Goal: Transaction & Acquisition: Purchase product/service

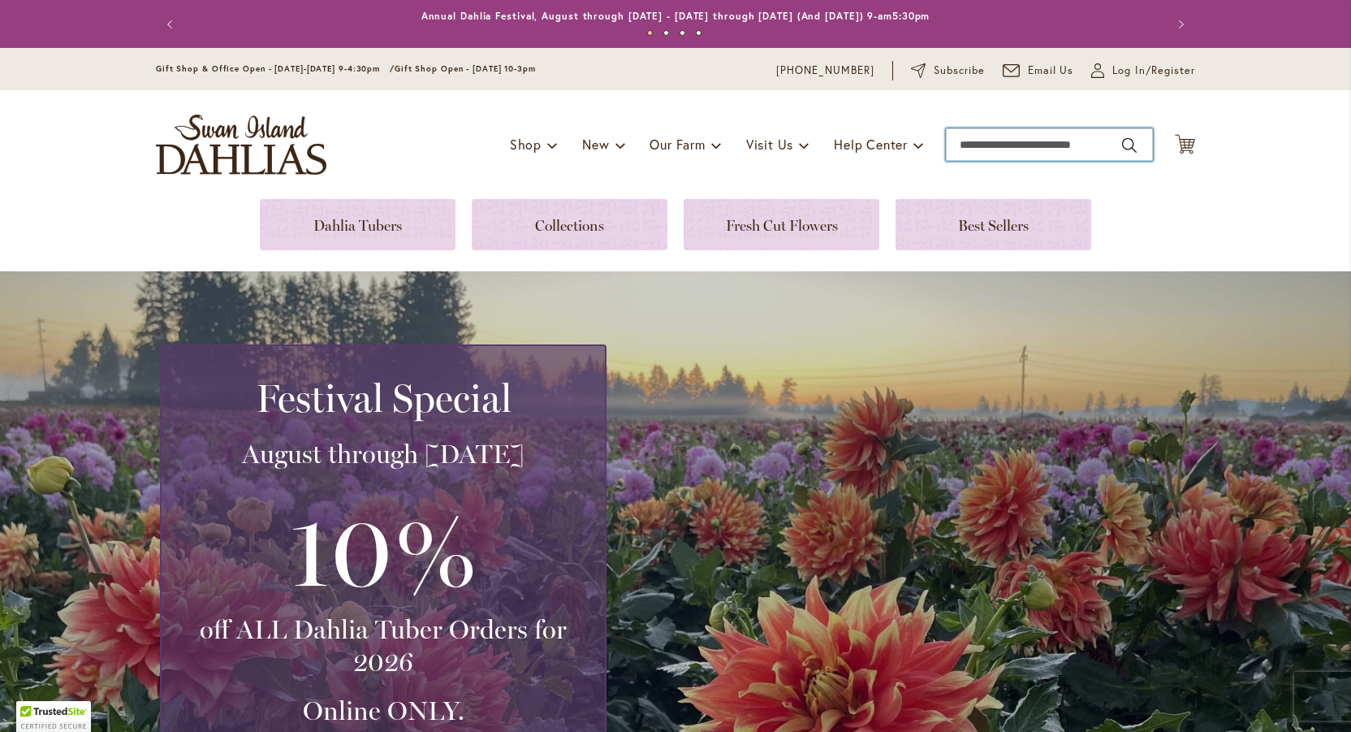
click at [1047, 136] on input "Search" at bounding box center [1049, 144] width 207 height 32
type input "**********"
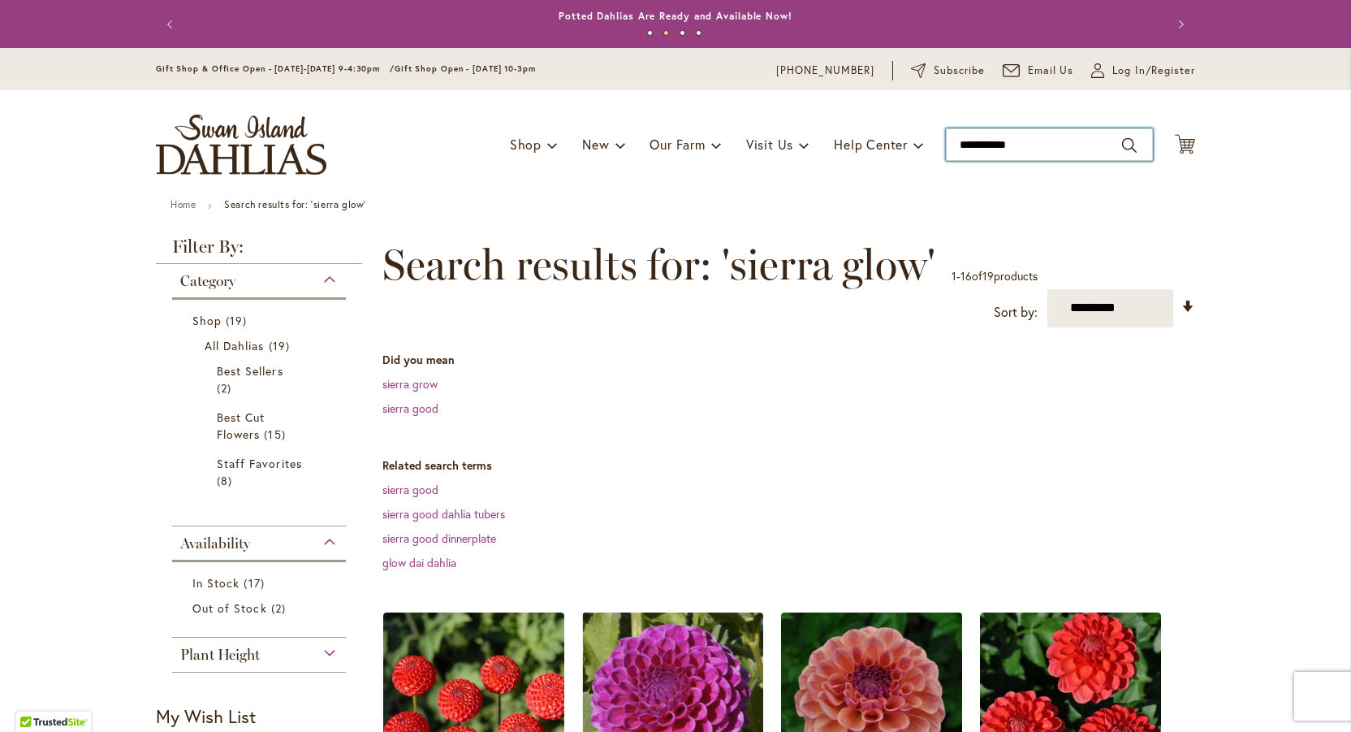
click at [1035, 145] on input "**********" at bounding box center [1049, 144] width 207 height 32
type input "**********"
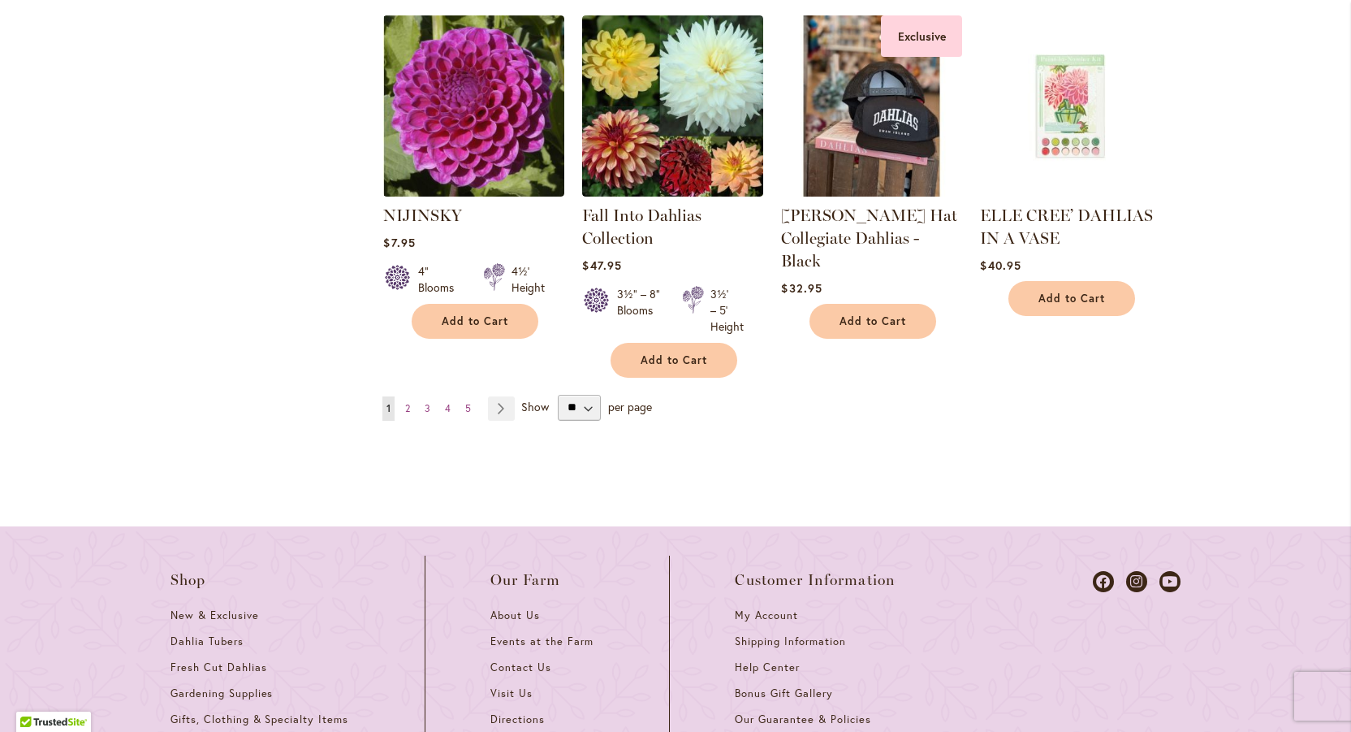
scroll to position [1627, 0]
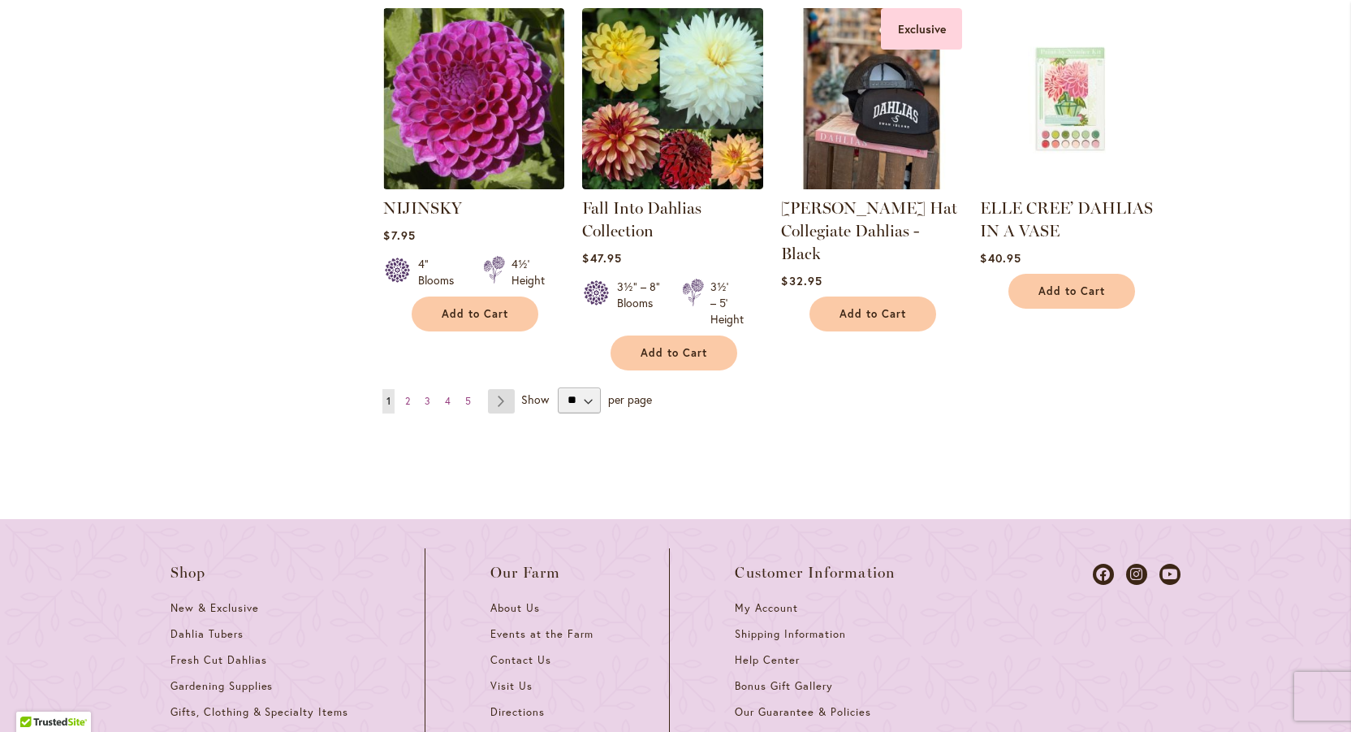
click at [493, 389] on link "Page Next" at bounding box center [501, 401] width 27 height 24
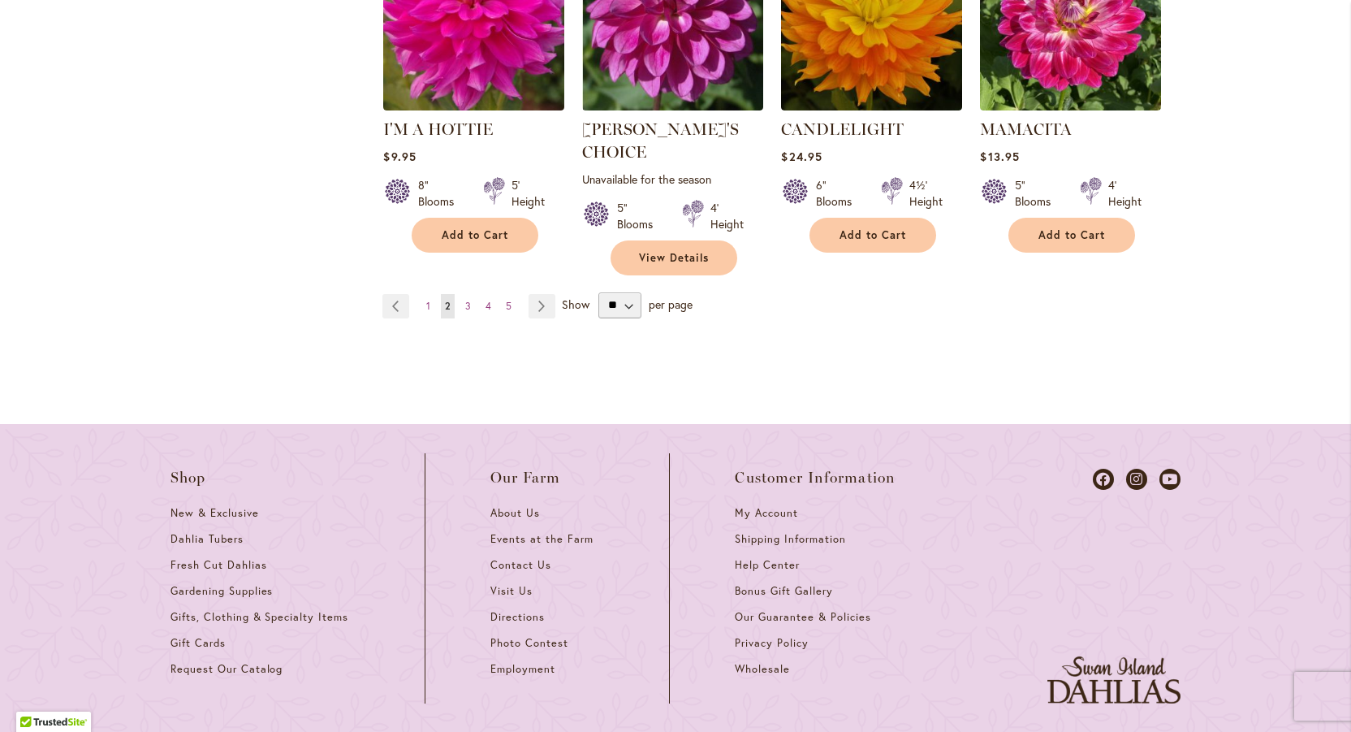
scroll to position [1727, 0]
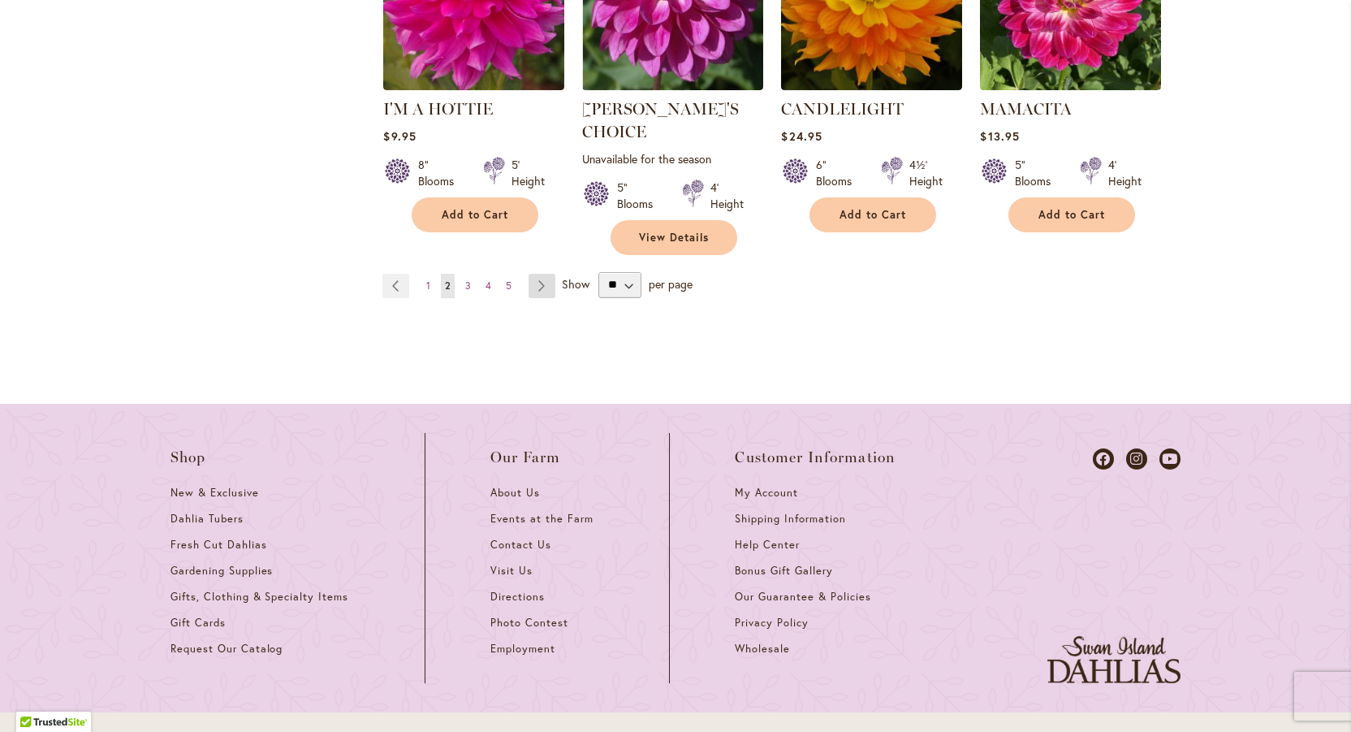
click at [542, 274] on link "Page Next" at bounding box center [542, 286] width 27 height 24
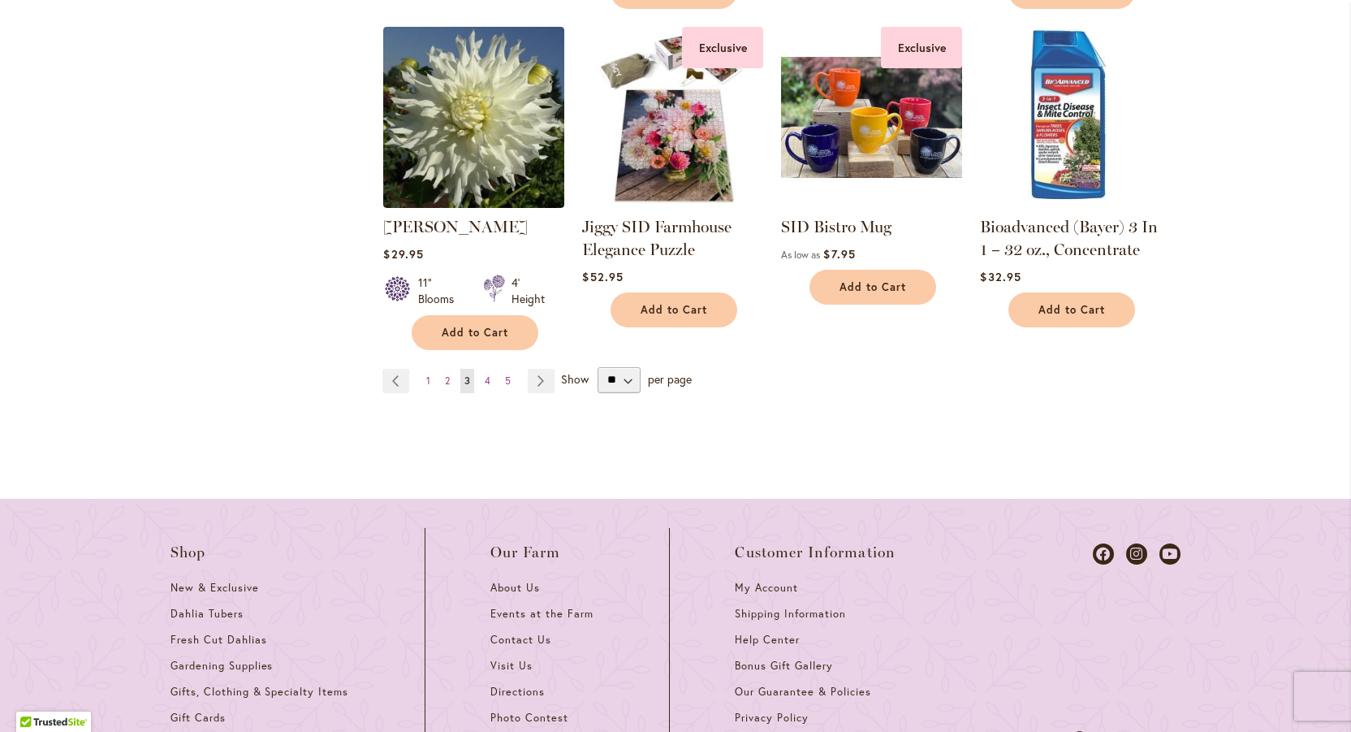
scroll to position [1564, 0]
click at [538, 377] on link "Page Next" at bounding box center [541, 380] width 27 height 24
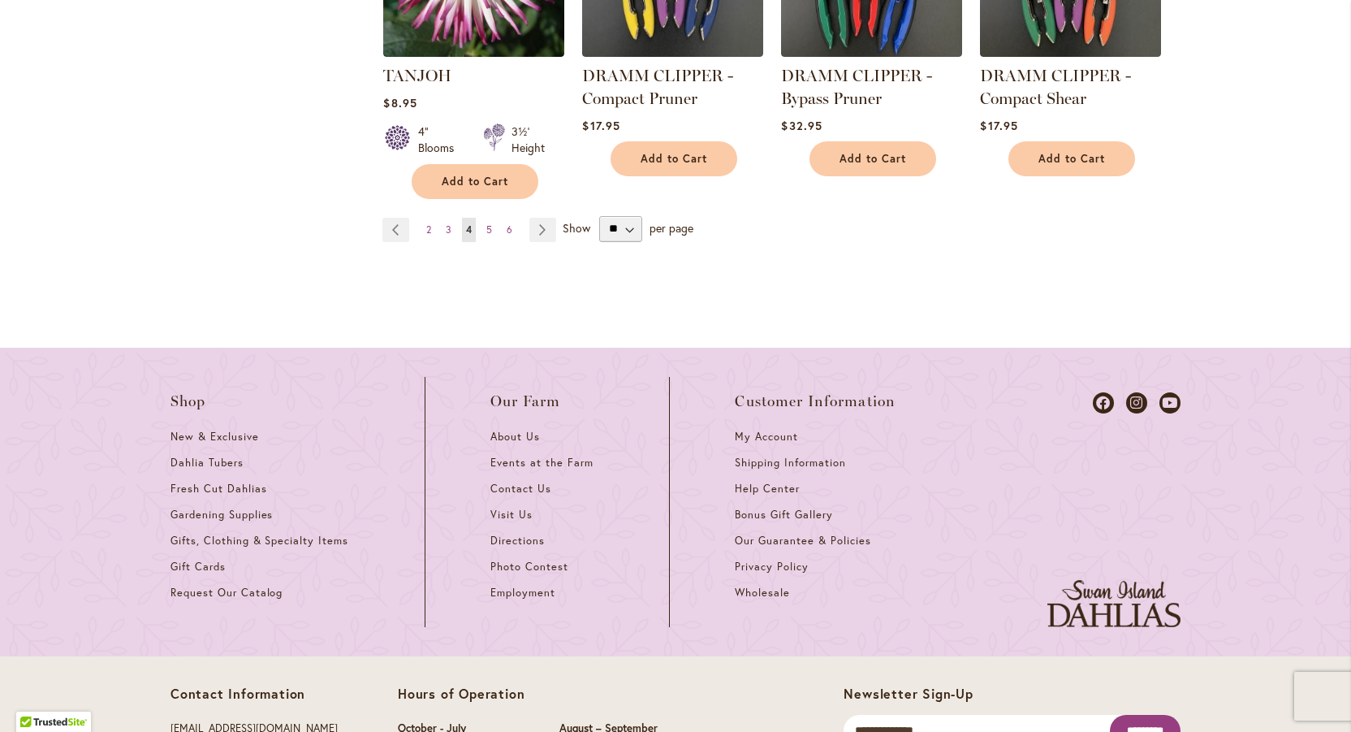
scroll to position [1766, 0]
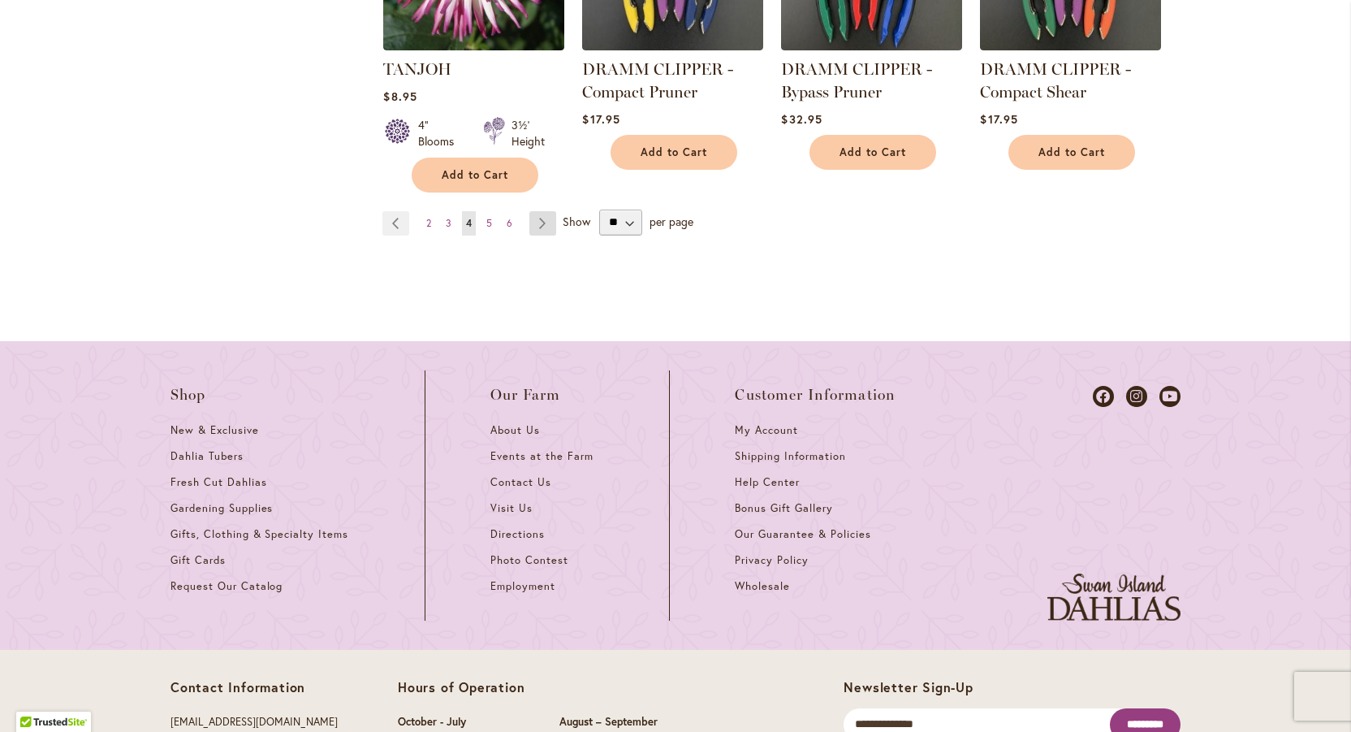
click at [542, 214] on link "Page Next" at bounding box center [542, 223] width 27 height 24
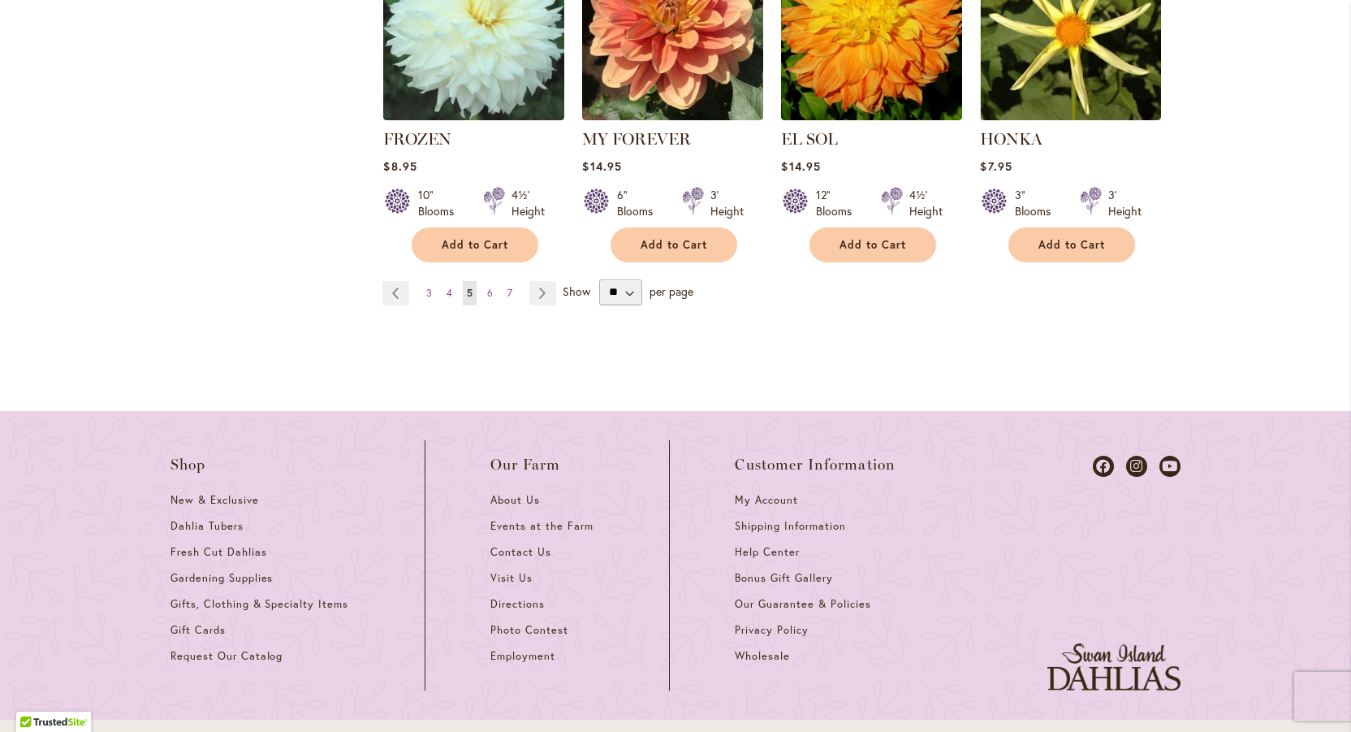
scroll to position [1729, 0]
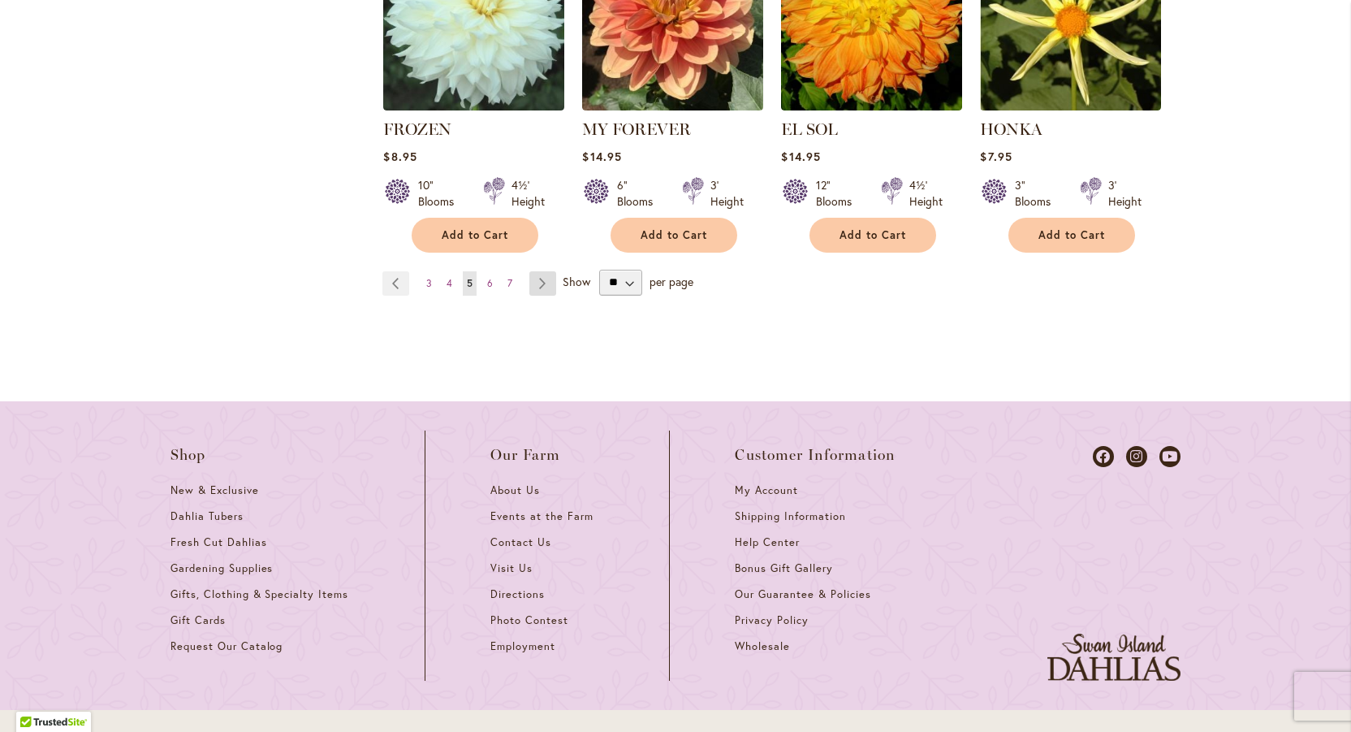
click at [540, 271] on link "Page Next" at bounding box center [542, 283] width 27 height 24
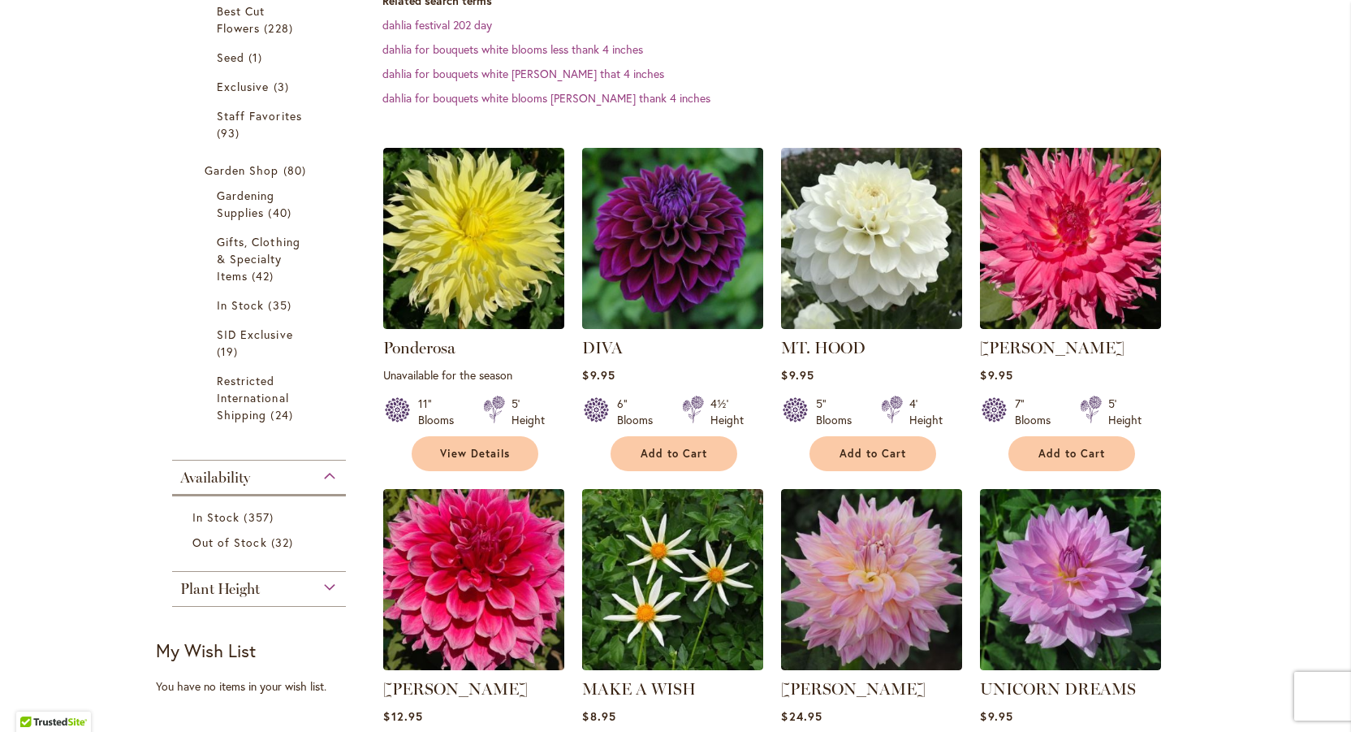
scroll to position [469, 0]
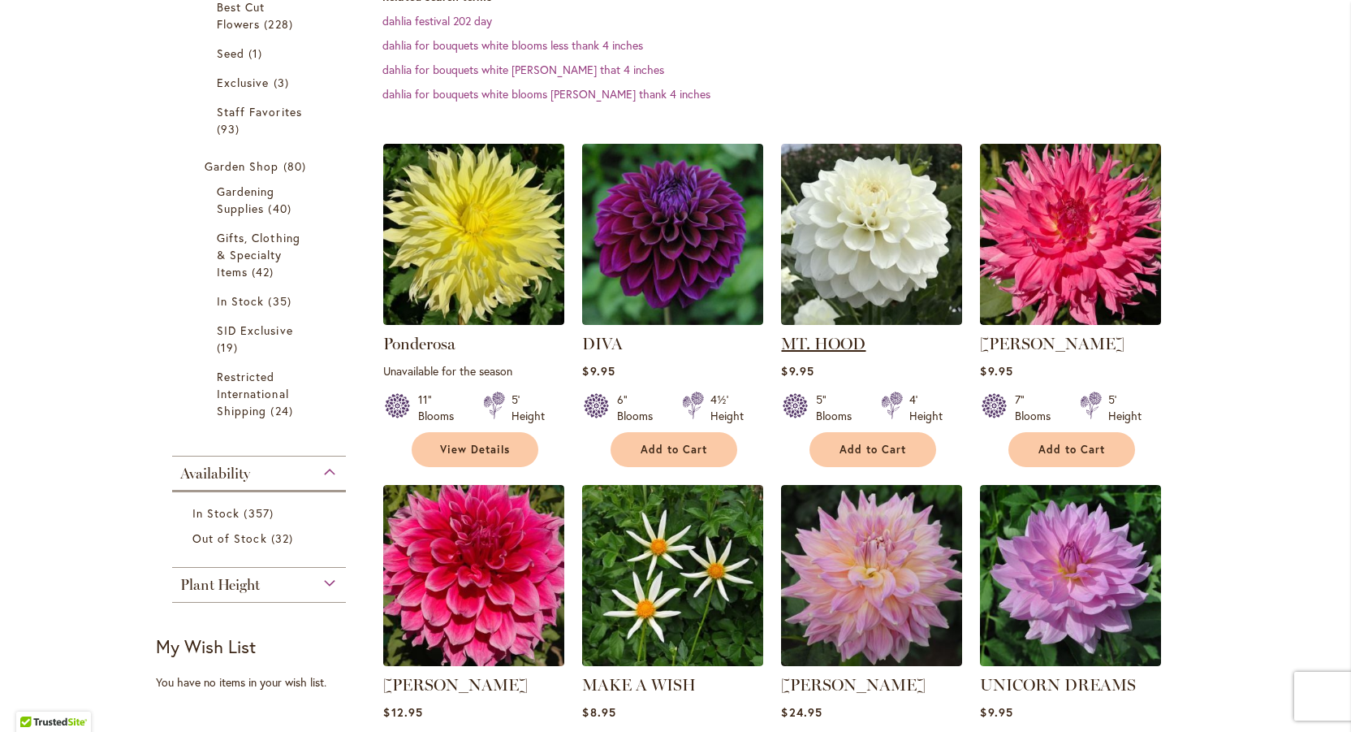
click at [835, 345] on link "MT. HOOD" at bounding box center [823, 343] width 84 height 19
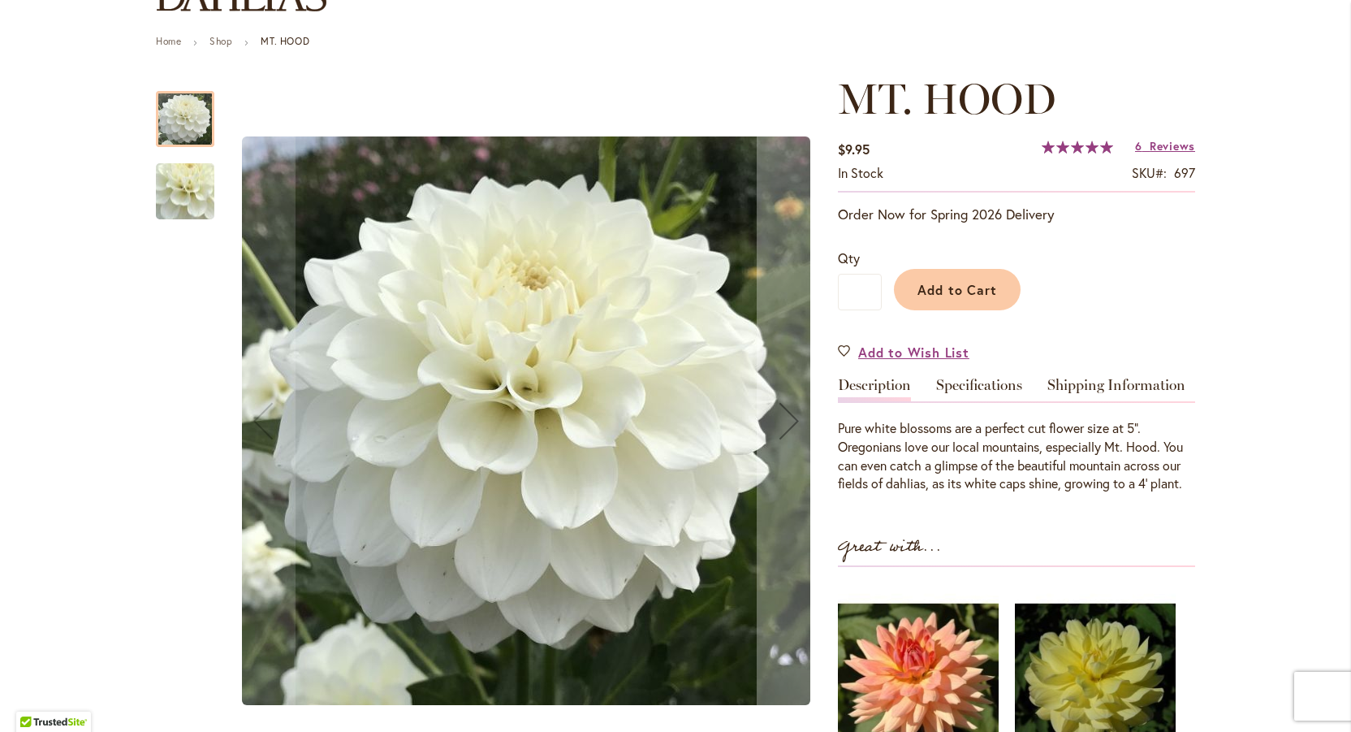
scroll to position [160, 0]
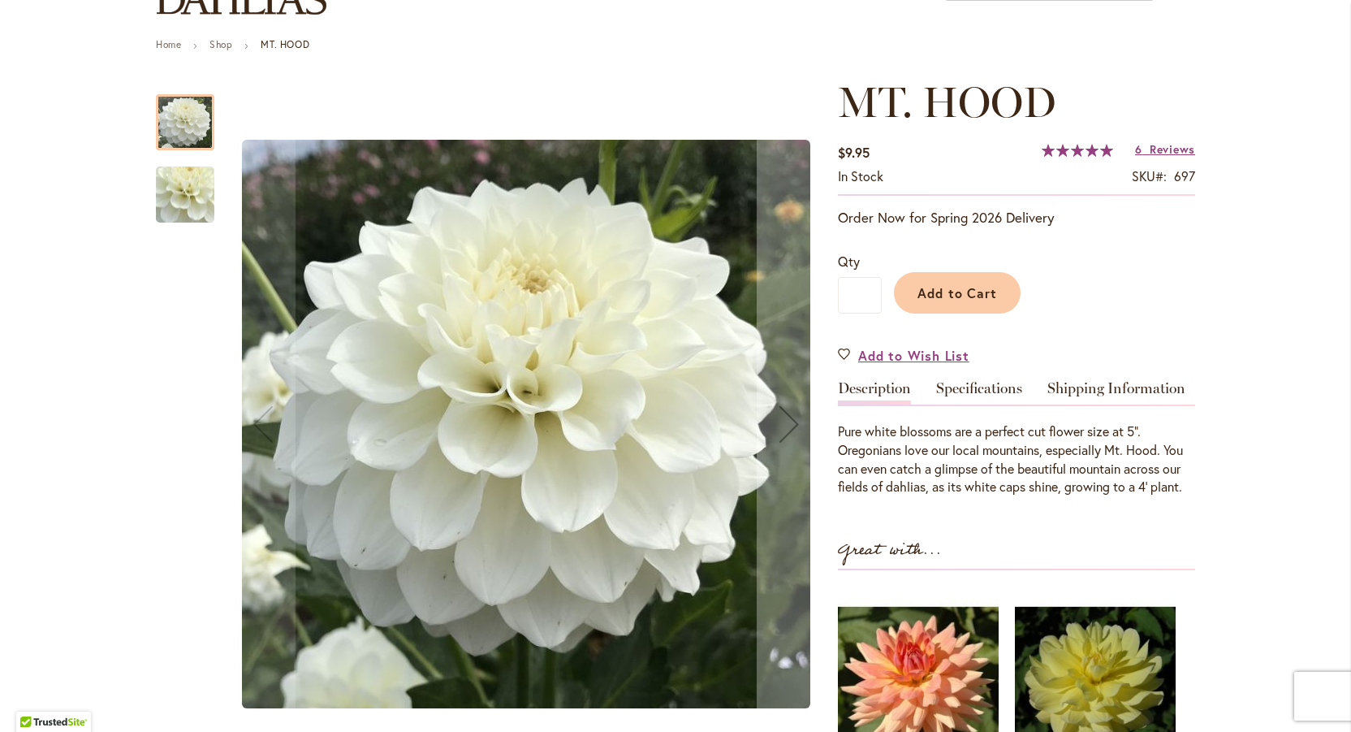
click at [1117, 146] on div "Rating: 100 % of 100 6 Reviews Add Your Review" at bounding box center [1118, 151] width 153 height 24
click at [1136, 149] on span "6" at bounding box center [1138, 148] width 7 height 15
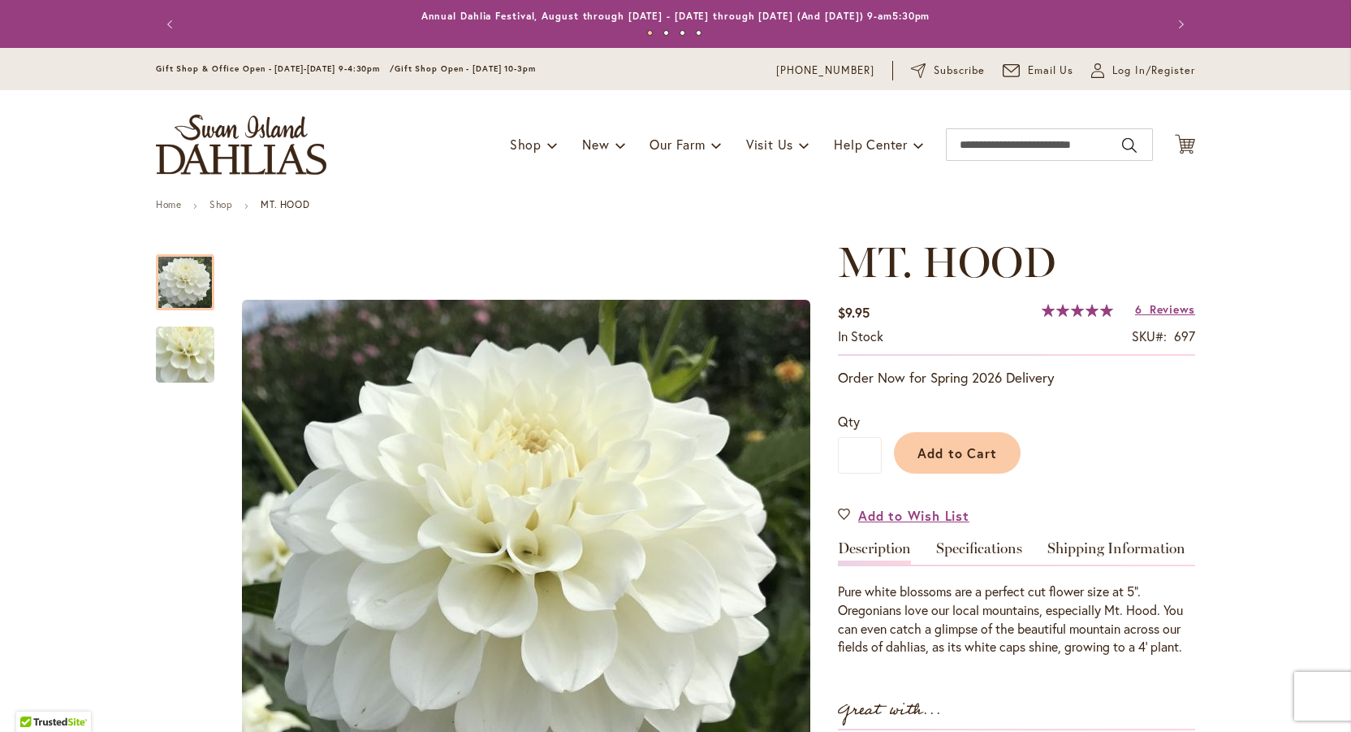
scroll to position [0, 0]
click at [954, 447] on span "Add to Cart" at bounding box center [958, 452] width 80 height 17
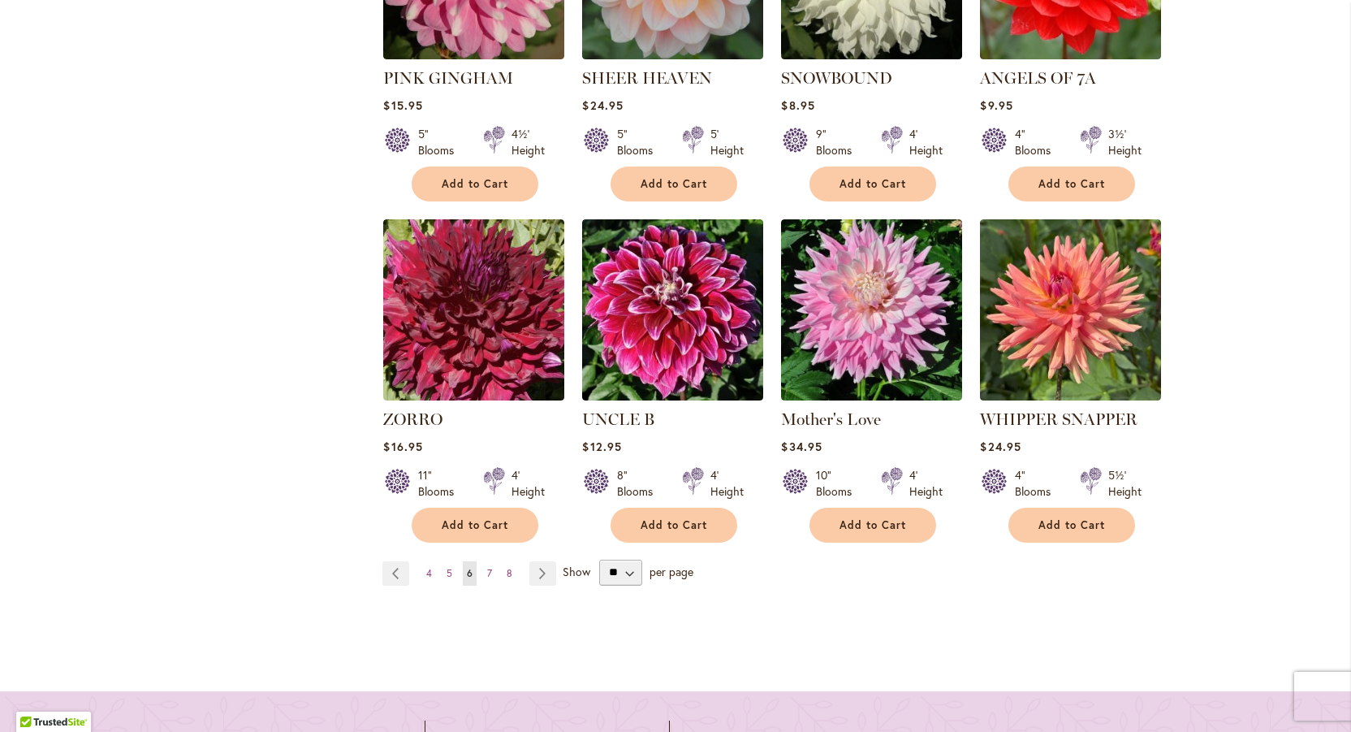
scroll to position [1428, 0]
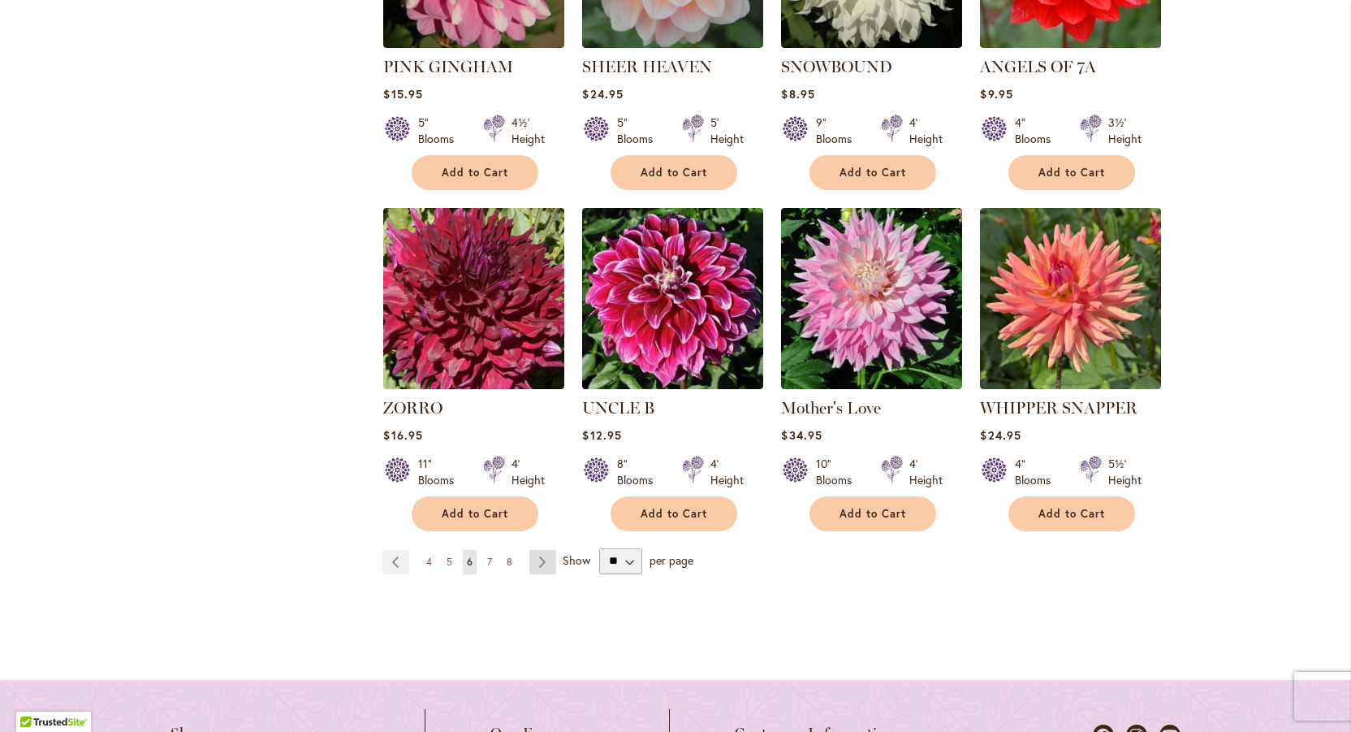
click at [540, 558] on link "Page Next" at bounding box center [542, 562] width 27 height 24
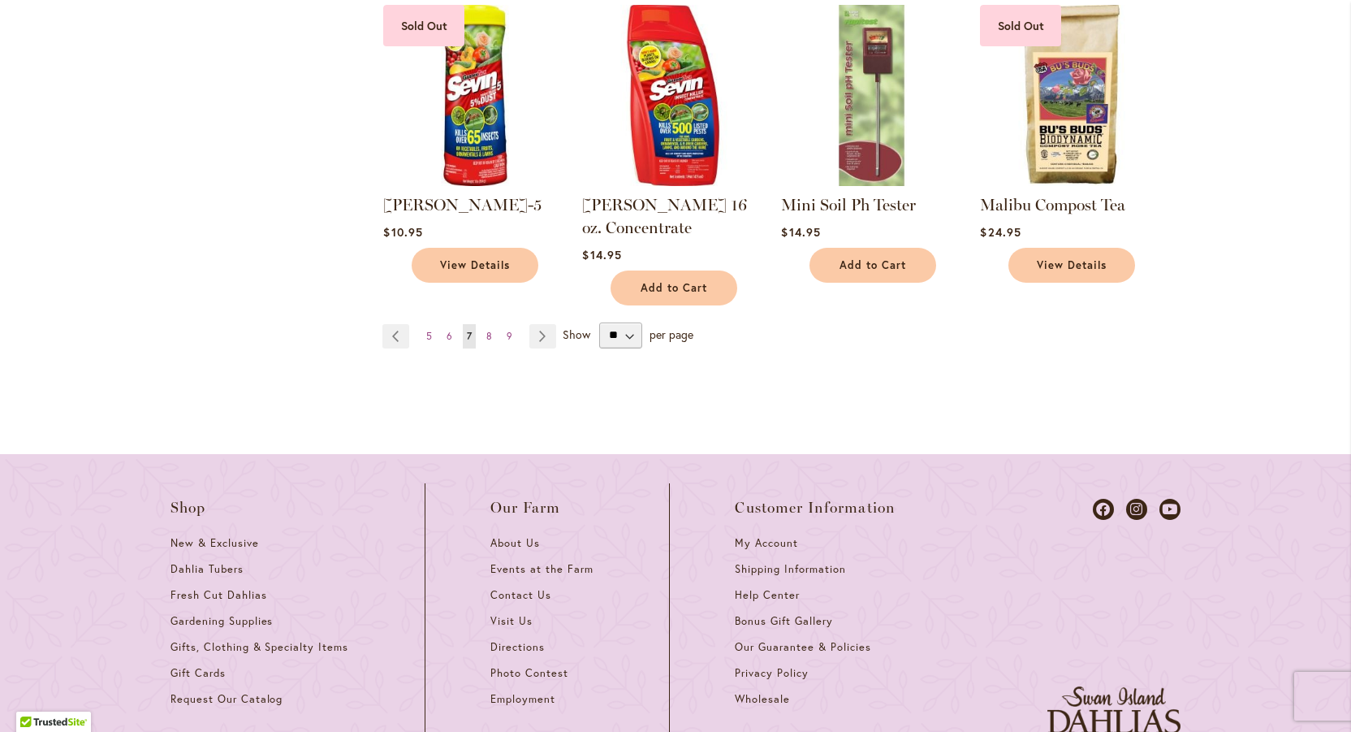
scroll to position [1685, 0]
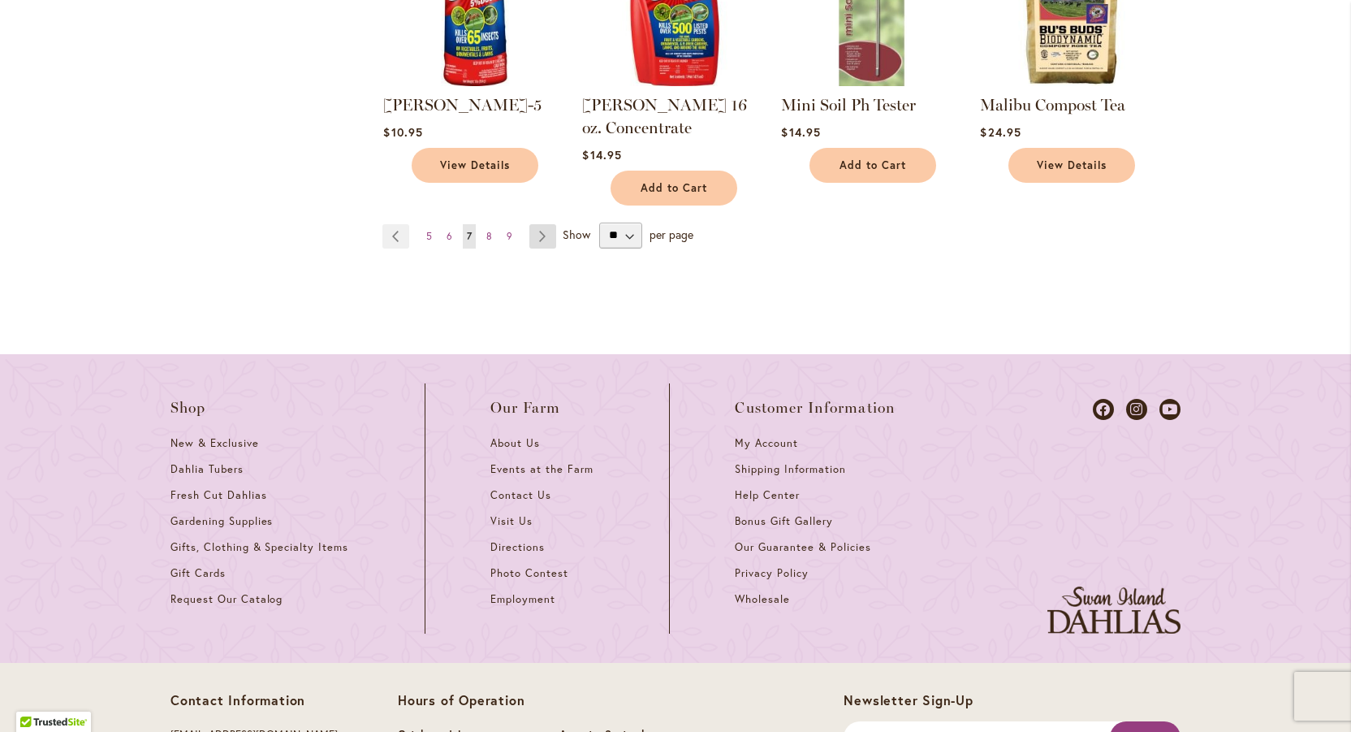
click at [545, 224] on link "Page Next" at bounding box center [542, 236] width 27 height 24
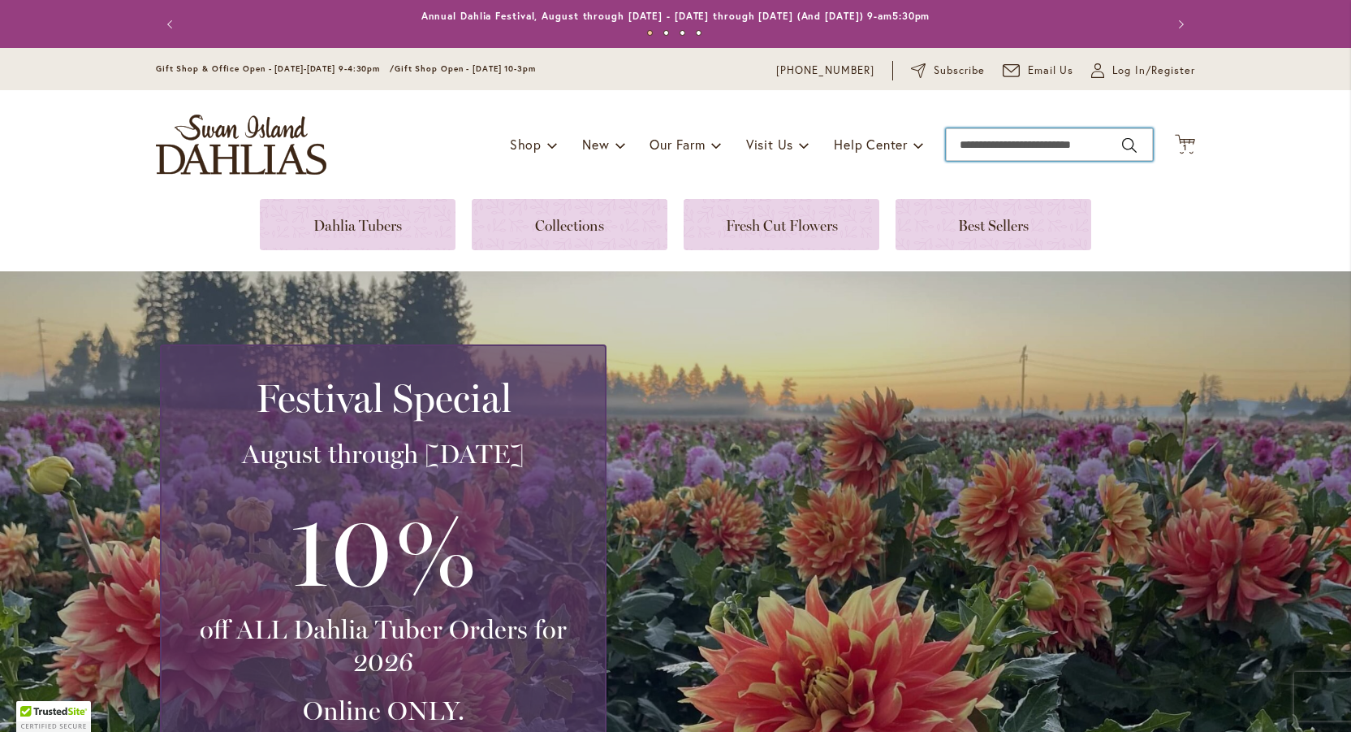
click at [964, 141] on input "Search" at bounding box center [1049, 144] width 207 height 32
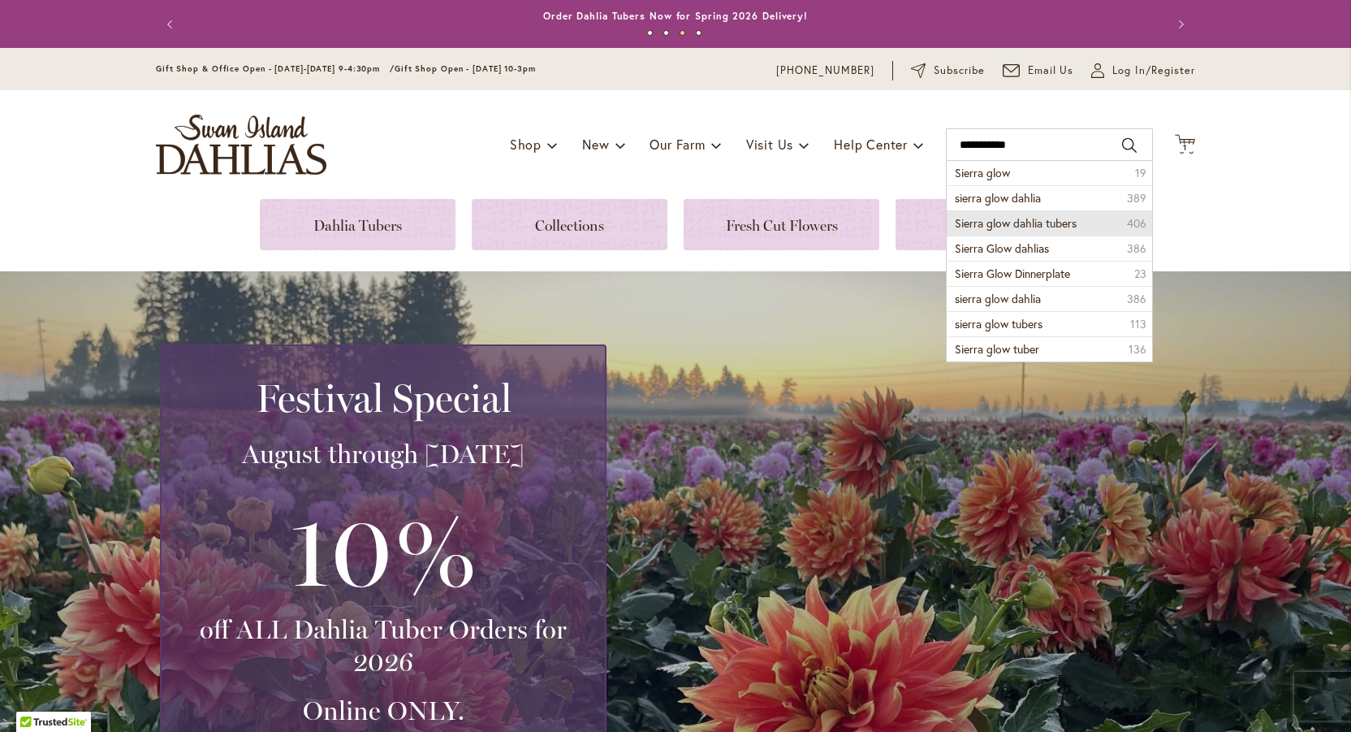
click at [971, 224] on span "Sierra glow dahlia tubers" at bounding box center [1016, 222] width 122 height 15
type input "**********"
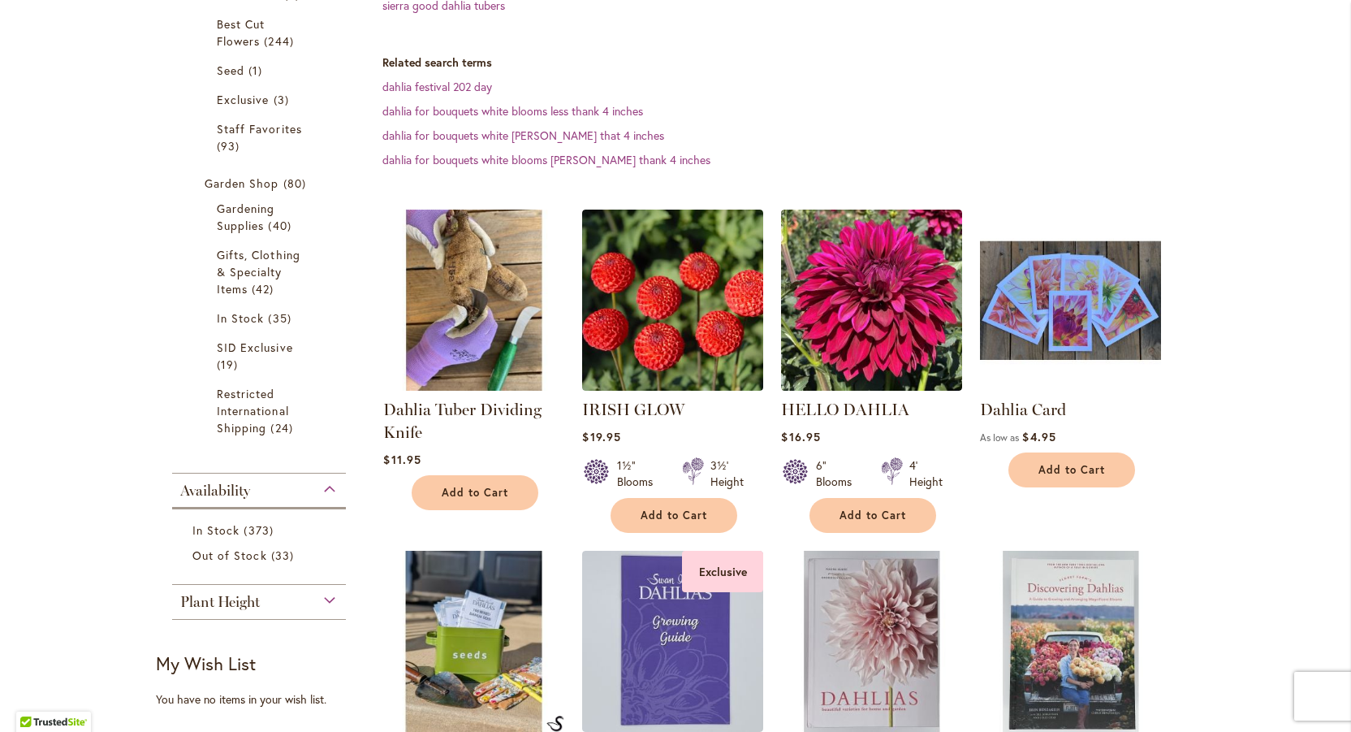
scroll to position [494, 0]
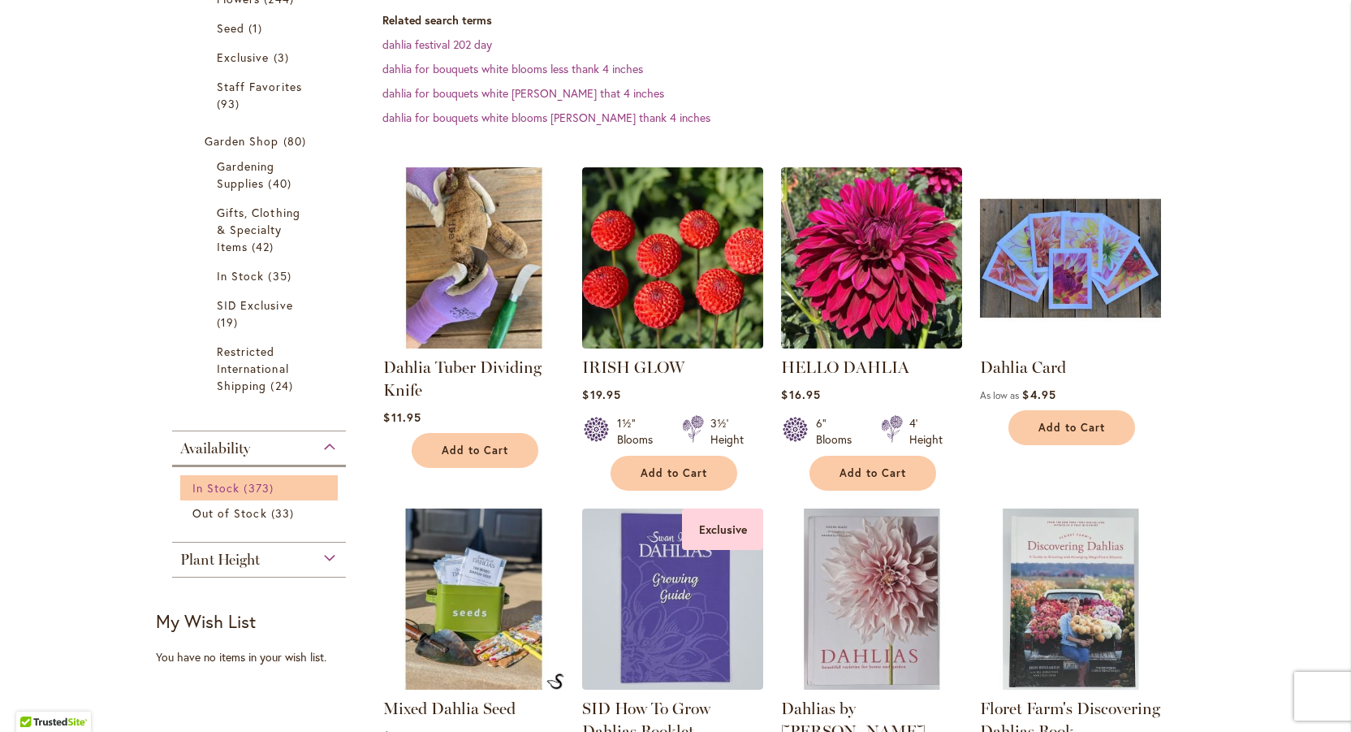
click at [231, 486] on span "In Stock" at bounding box center [215, 487] width 47 height 15
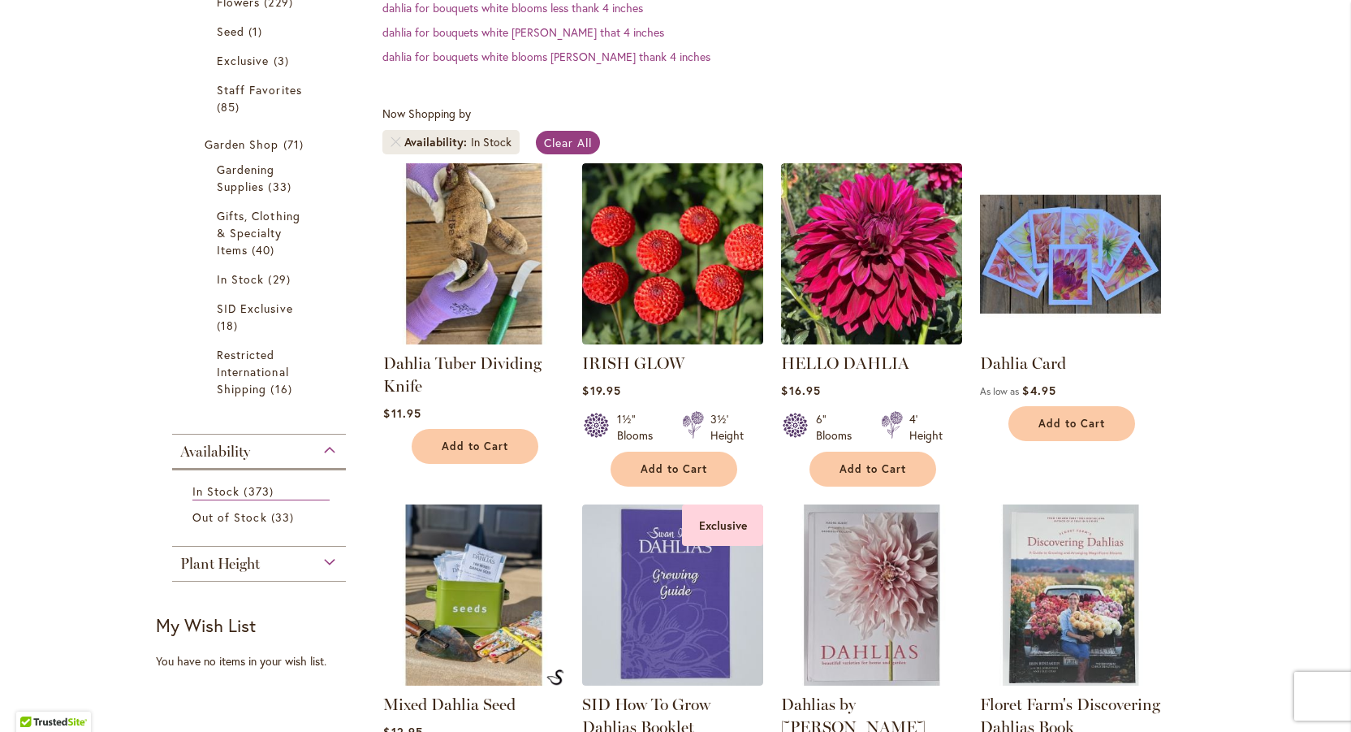
scroll to position [565, 0]
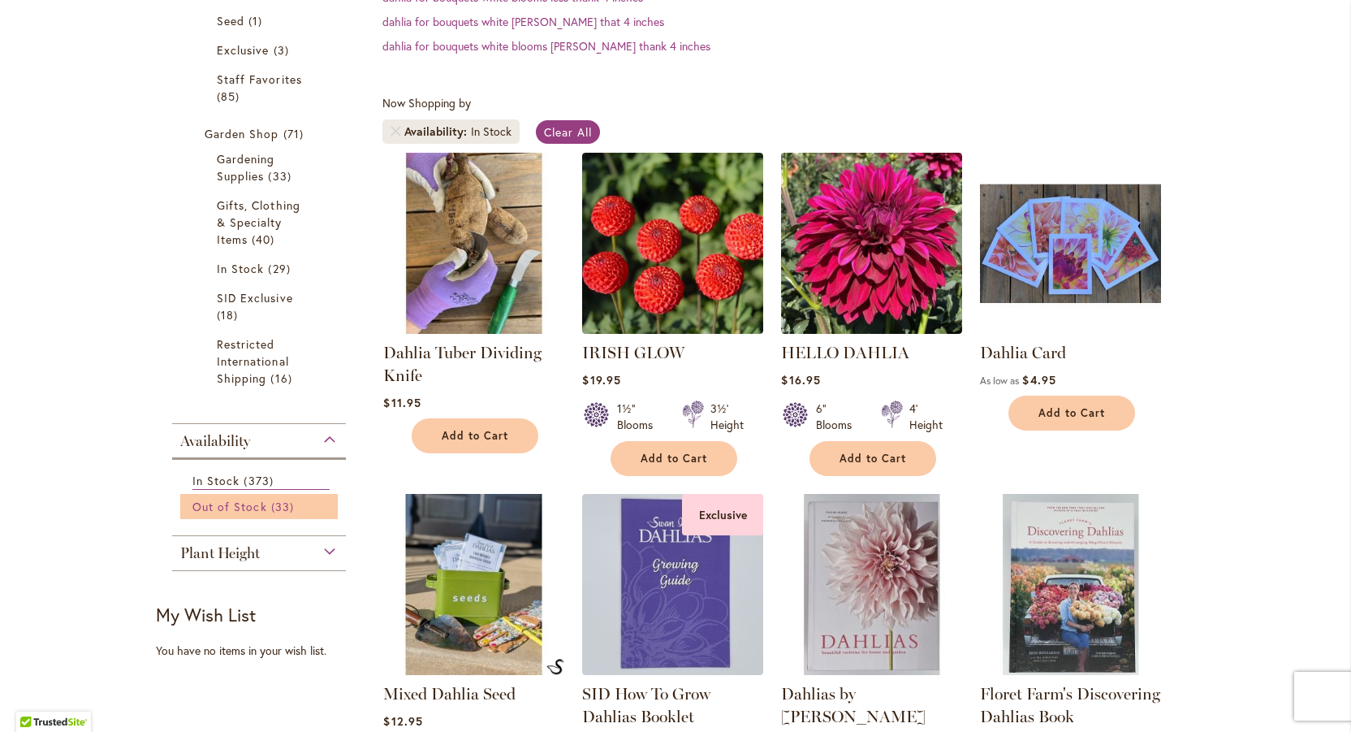
click at [229, 507] on span "Out of Stock" at bounding box center [229, 506] width 75 height 15
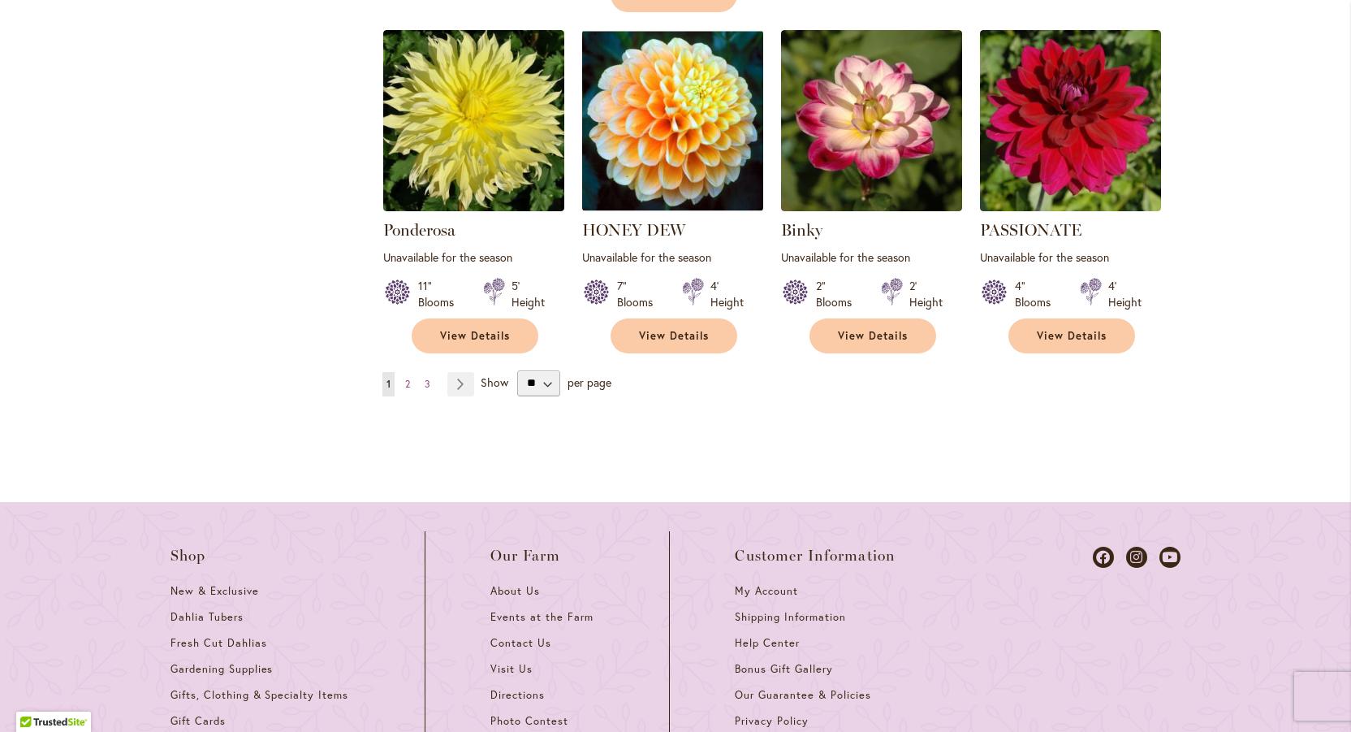
scroll to position [1739, 0]
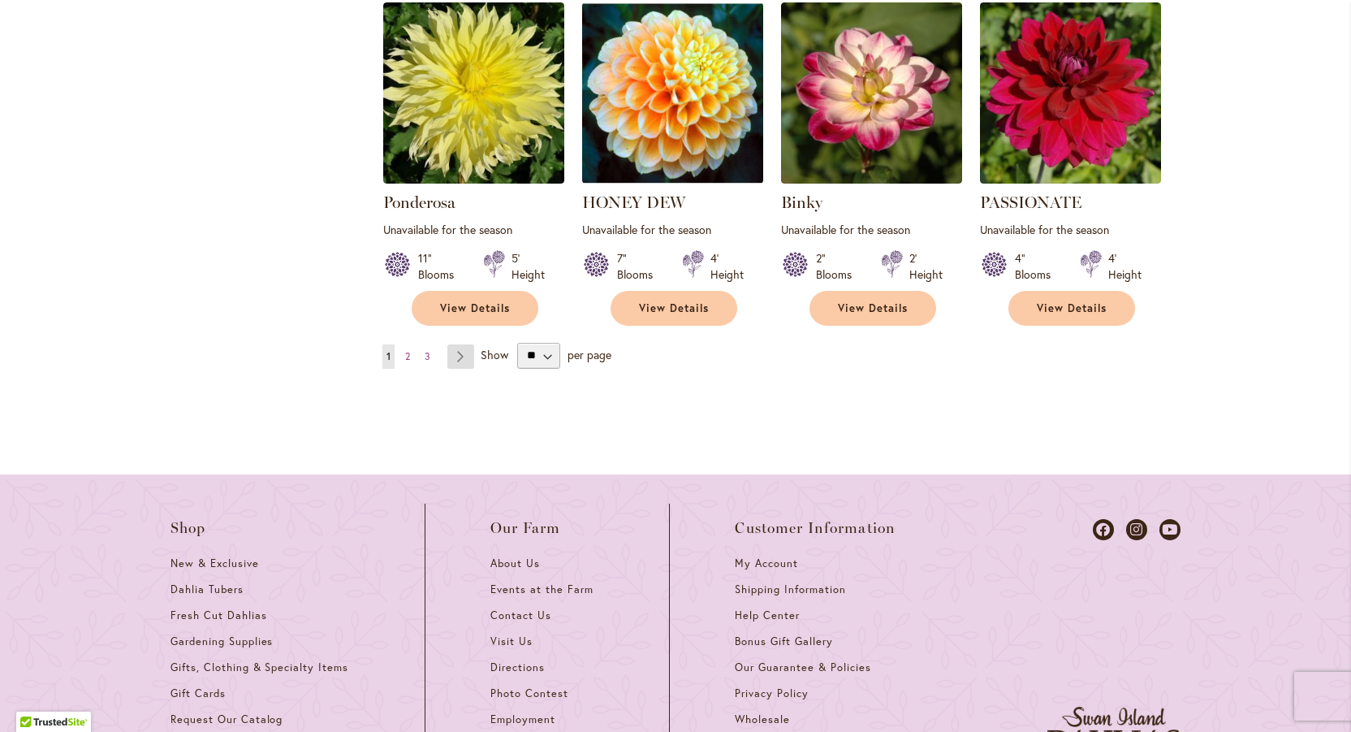
click at [460, 344] on link "Page Next" at bounding box center [460, 356] width 27 height 24
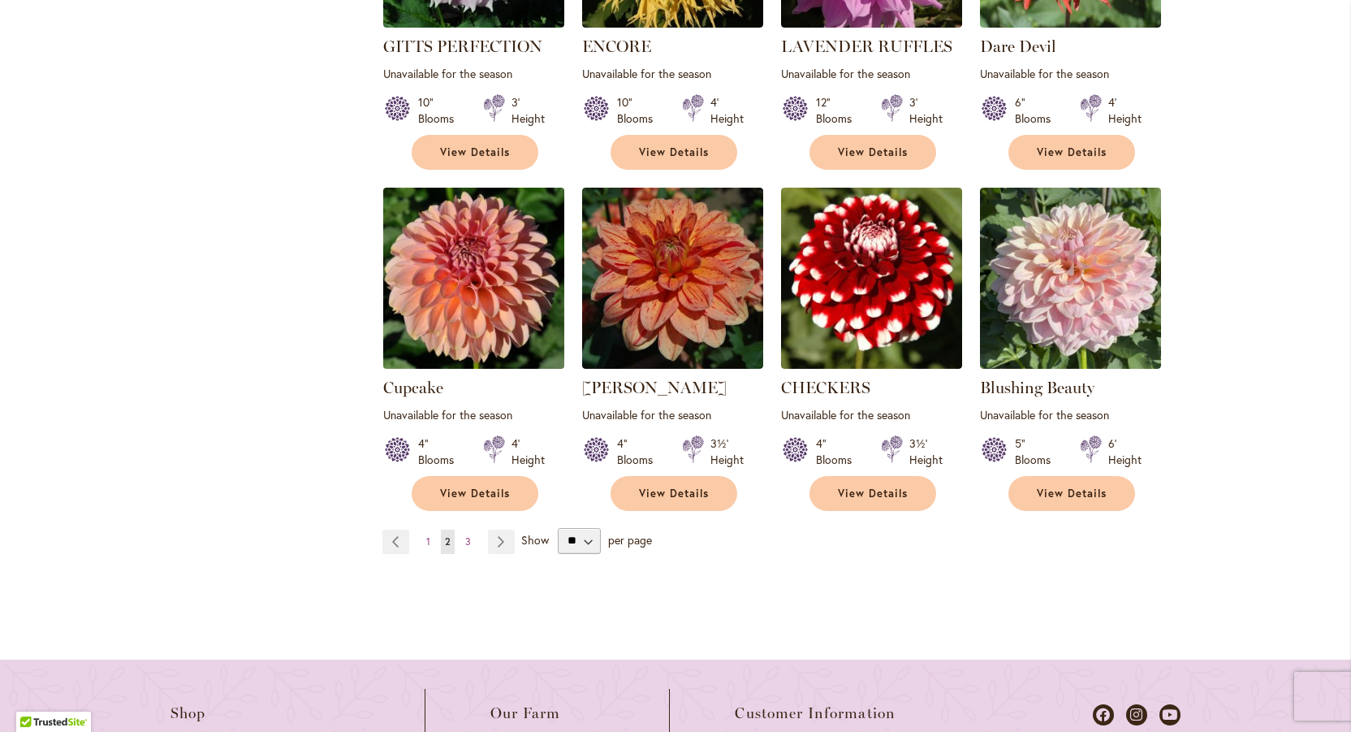
scroll to position [1580, 0]
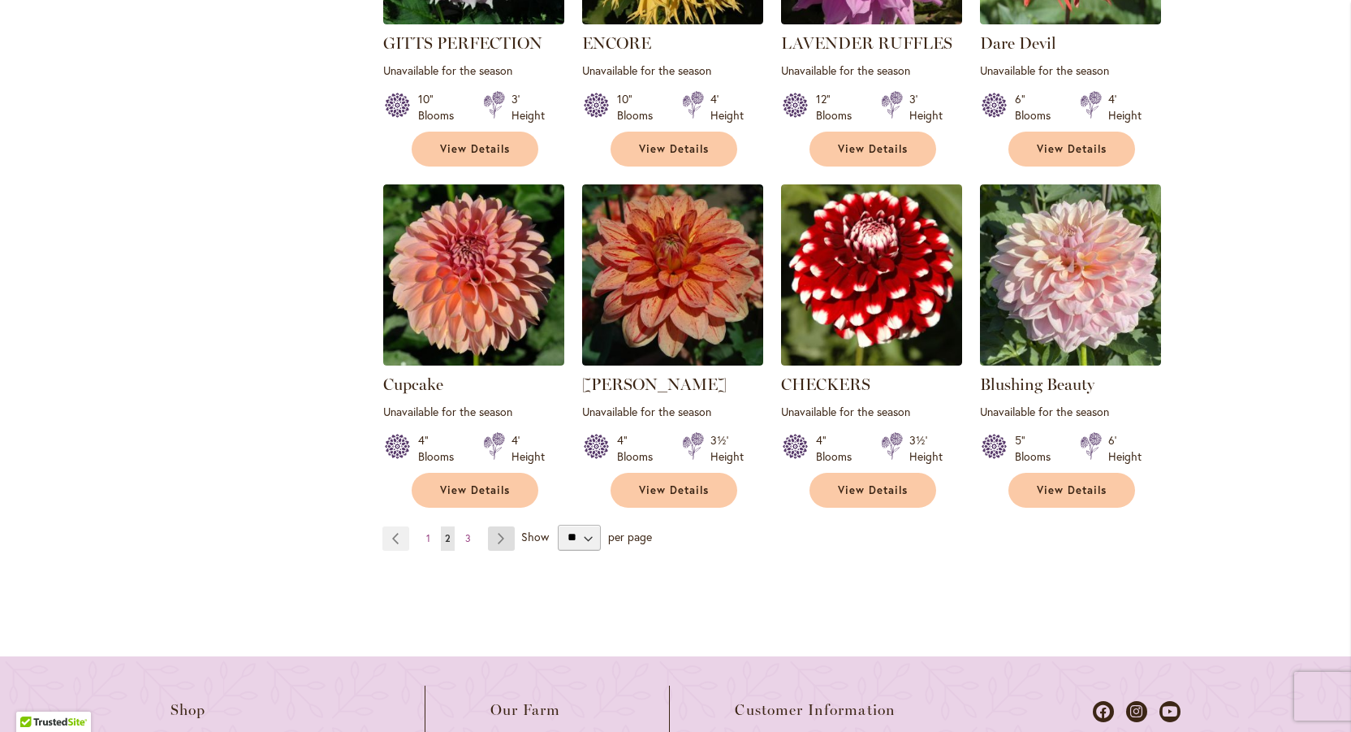
click at [498, 526] on link "Page Next" at bounding box center [501, 538] width 27 height 24
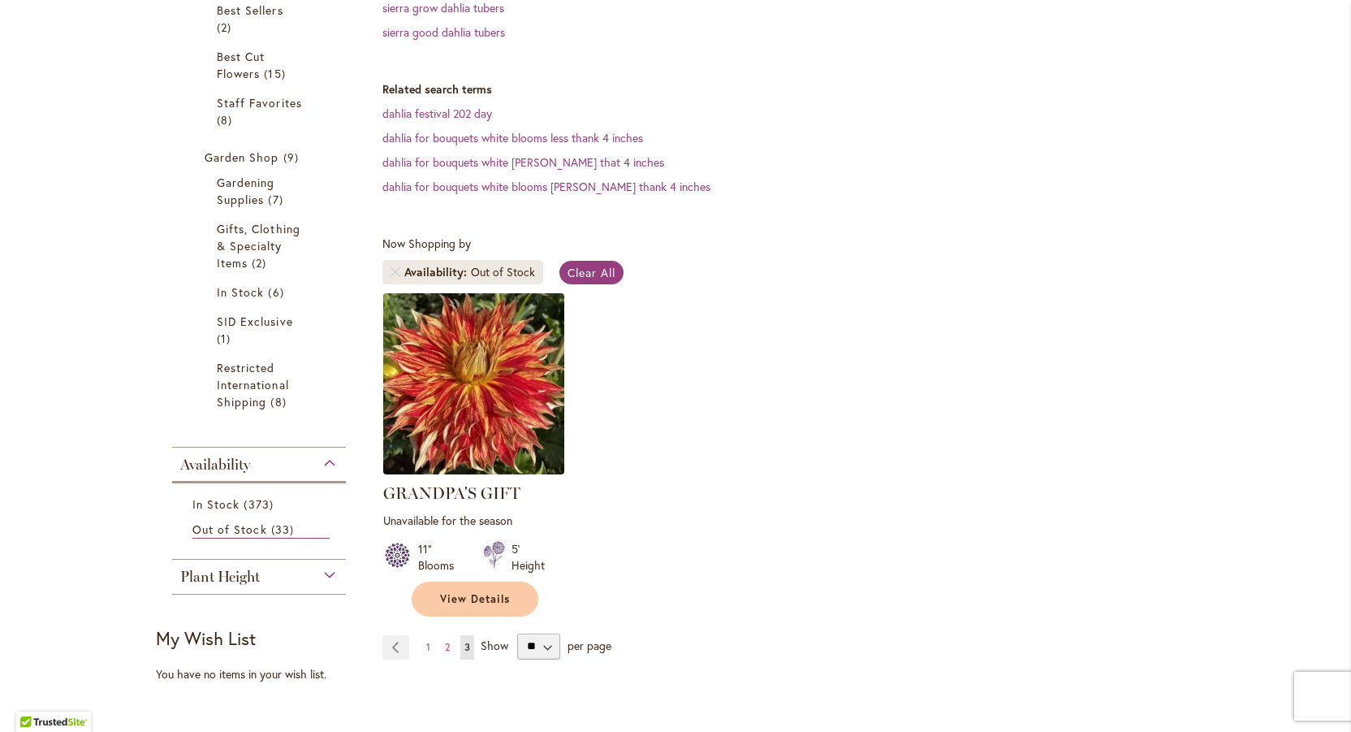
scroll to position [443, 0]
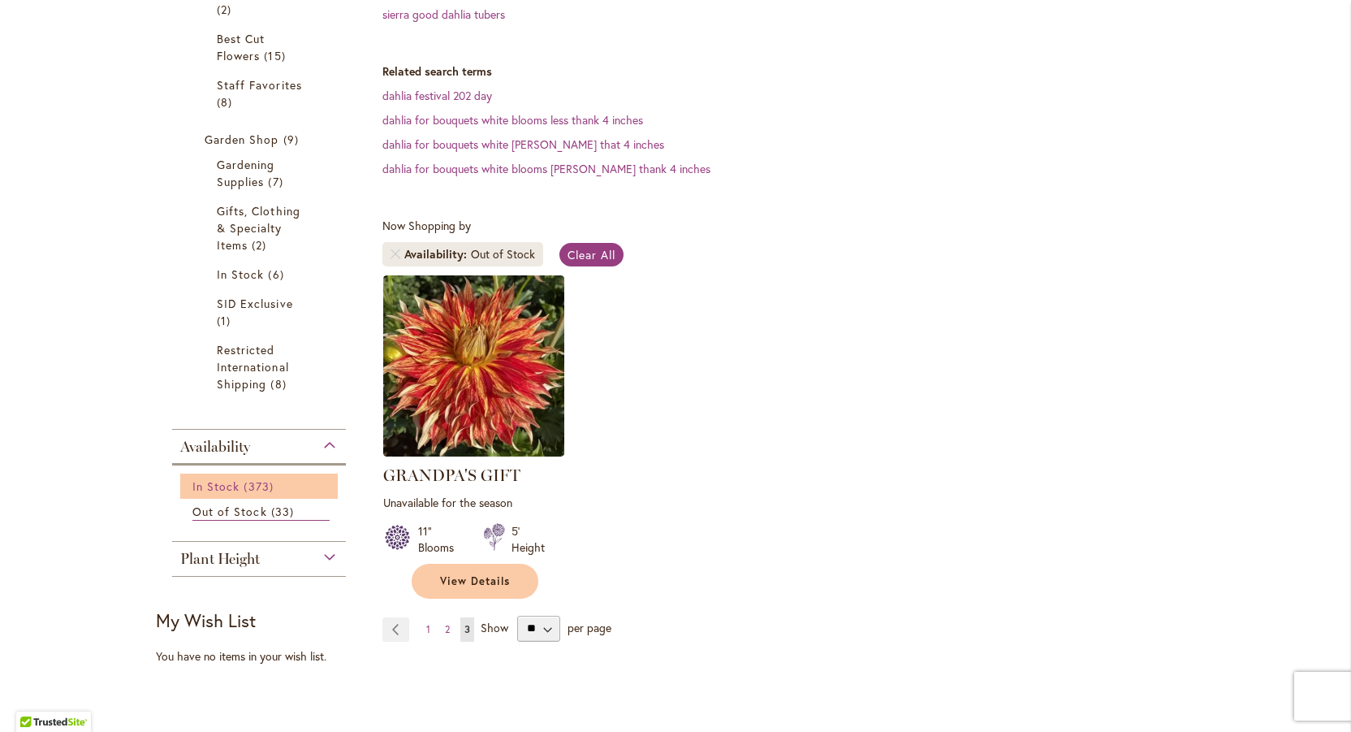
click at [241, 491] on link "In Stock 373 items" at bounding box center [260, 486] width 137 height 17
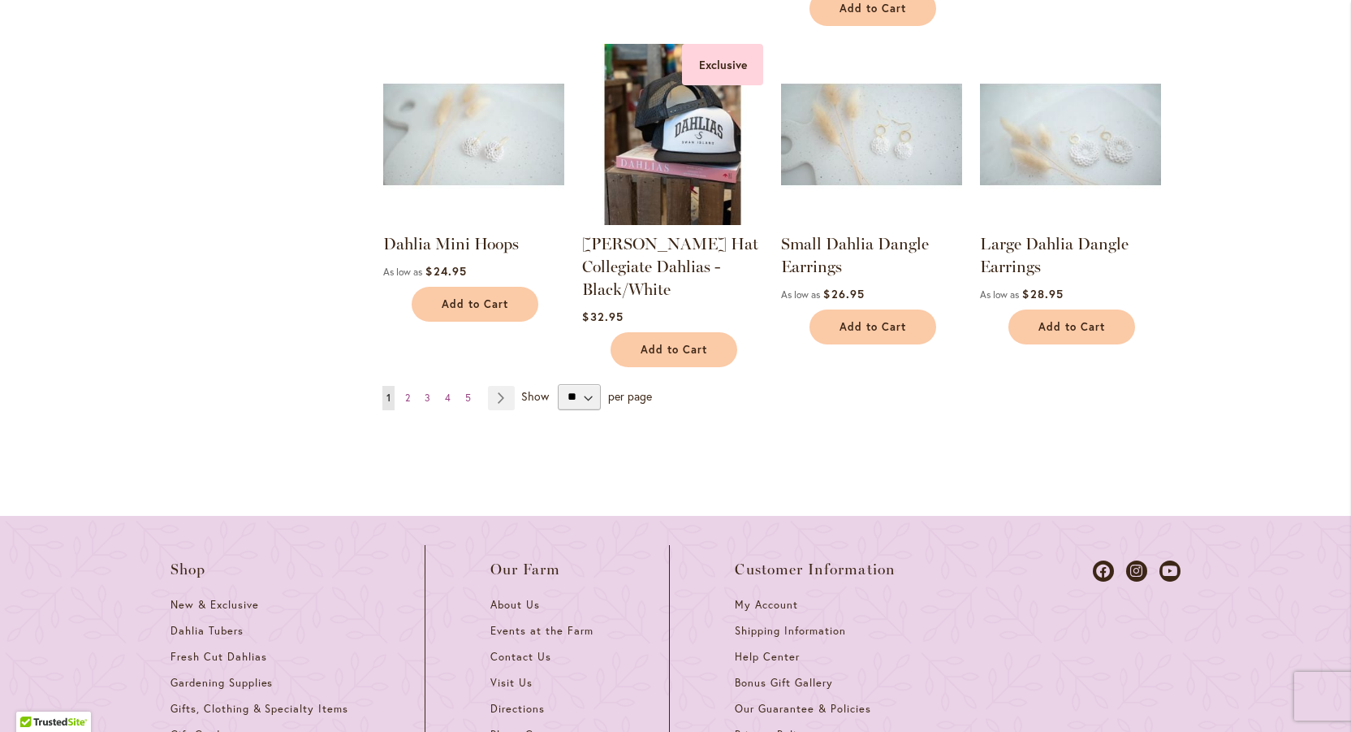
scroll to position [1716, 0]
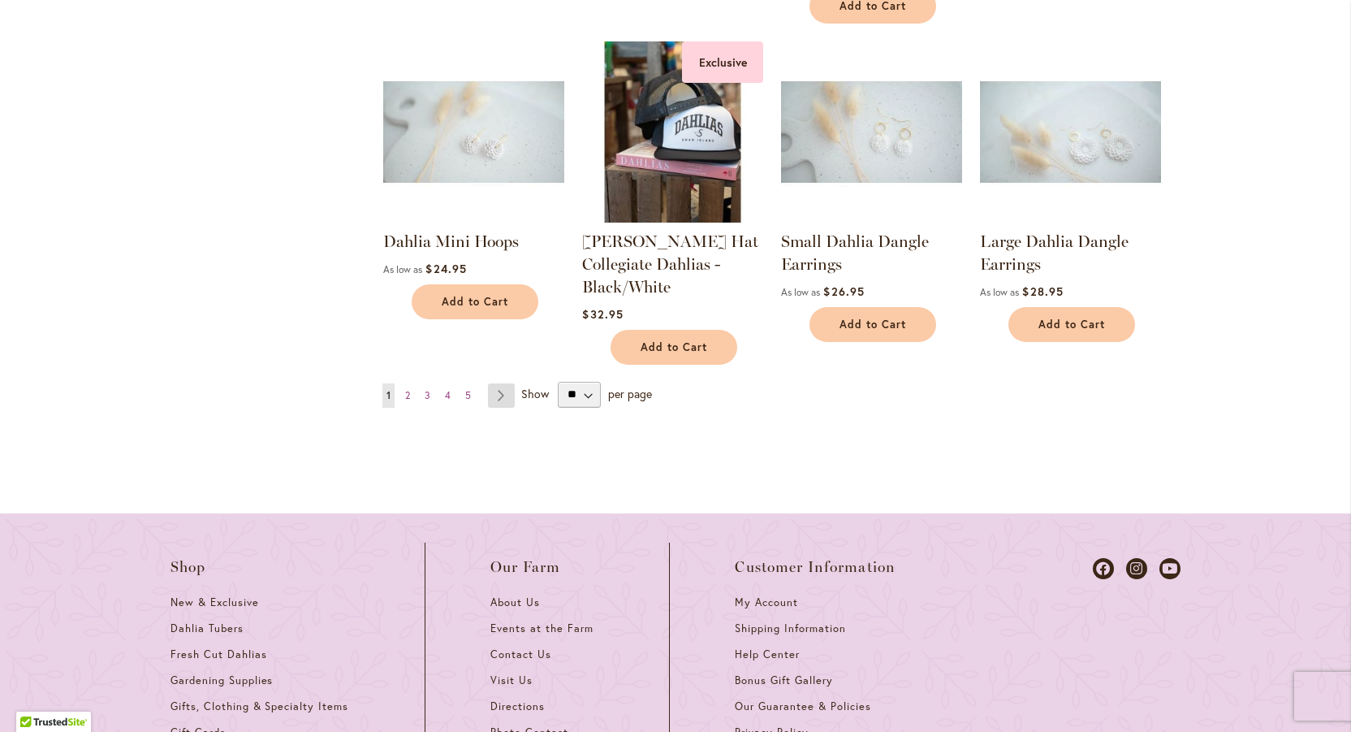
click at [495, 387] on link "Page Next" at bounding box center [501, 395] width 27 height 24
